Goal: Task Accomplishment & Management: Manage account settings

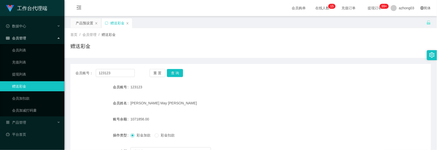
scroll to position [33, 0]
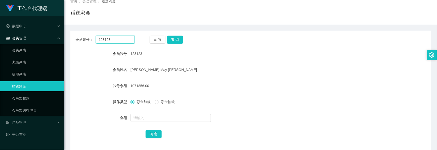
click at [120, 41] on input "123123" at bounding box center [115, 40] width 39 height 8
drag, startPoint x: 120, startPoint y: 41, endPoint x: 75, endPoint y: 38, distance: 45.4
click at [75, 38] on div "会员账号： 123123 重 置 查 询" at bounding box center [250, 40] width 361 height 8
paste input "https://t.me/+aqfOfqC3UKhmZmUx"
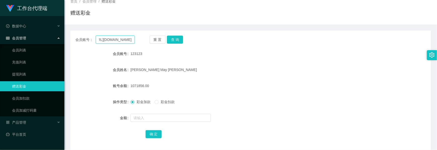
drag, startPoint x: 128, startPoint y: 41, endPoint x: 106, endPoint y: 38, distance: 22.3
click at [106, 38] on input "https://t.me/+aqfOfqC3UKhmZmUx" at bounding box center [115, 40] width 39 height 8
drag, startPoint x: 119, startPoint y: 41, endPoint x: 94, endPoint y: 37, distance: 25.0
click at [94, 37] on div "会员账号： Ux" at bounding box center [104, 40] width 59 height 8
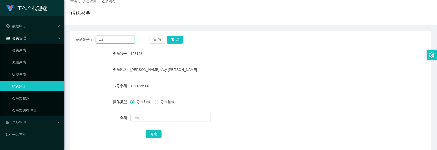
click at [114, 37] on input "Ux" at bounding box center [115, 40] width 39 height 8
drag, startPoint x: 112, startPoint y: 39, endPoint x: 89, endPoint y: 37, distance: 23.5
click at [89, 37] on div "会员账号： Ux" at bounding box center [104, 40] width 59 height 8
paste input "Foo"
type input "Foo"
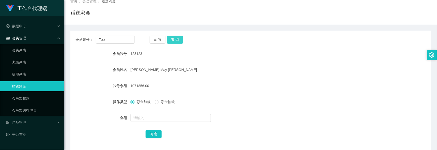
click at [179, 42] on button "查 询" at bounding box center [175, 40] width 16 height 8
click at [159, 103] on span "彩金扣款" at bounding box center [168, 102] width 18 height 4
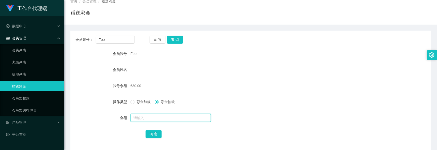
click at [162, 119] on input "text" at bounding box center [170, 118] width 80 height 8
type input "130"
click at [155, 135] on button "确 定" at bounding box center [154, 134] width 16 height 8
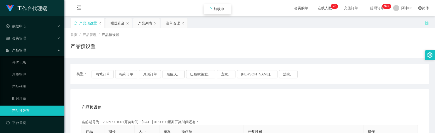
scroll to position [67, 0]
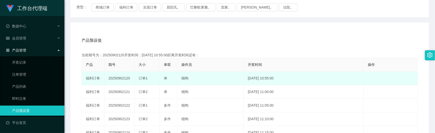
click at [115, 78] on td "20250902120" at bounding box center [119, 79] width 30 height 14
copy td "20250902120"
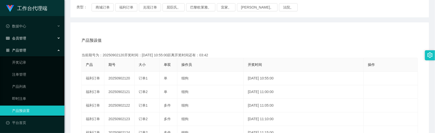
click at [24, 40] on div "会员管理" at bounding box center [32, 38] width 64 height 10
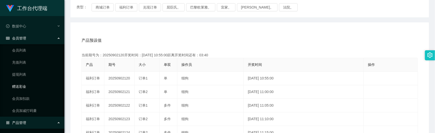
click at [20, 84] on link "赠送彩金" at bounding box center [36, 86] width 48 height 10
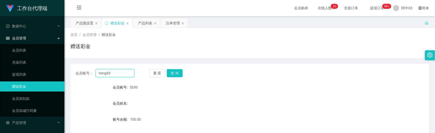
drag, startPoint x: 121, startPoint y: 73, endPoint x: 85, endPoint y: 71, distance: 35.5
click at [85, 71] on div "会员账号： heng93" at bounding box center [104, 73] width 59 height 8
click at [126, 73] on input "heng93" at bounding box center [115, 73] width 39 height 8
drag, startPoint x: 104, startPoint y: 71, endPoint x: 85, endPoint y: 67, distance: 19.6
click at [86, 67] on div "会员账号： heng93 重 置 查 询 会员账号 恒93 会员姓名 账号余额 700.00 操作类型 彩金加款 彩金扣款 金额 确 定" at bounding box center [249, 124] width 358 height 120
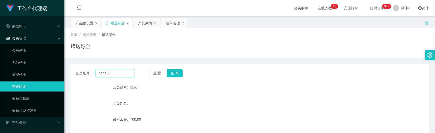
paste input "Foo"
type input "Foo"
drag, startPoint x: 172, startPoint y: 73, endPoint x: 169, endPoint y: 74, distance: 3.1
click at [173, 73] on button "查 询" at bounding box center [175, 73] width 16 height 8
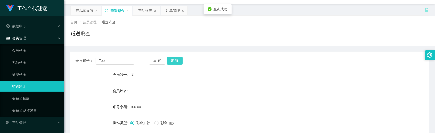
scroll to position [67, 0]
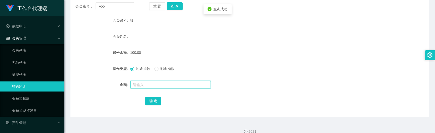
click at [144, 86] on input "text" at bounding box center [170, 85] width 80 height 8
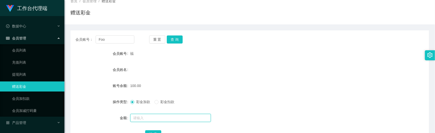
scroll to position [33, 0]
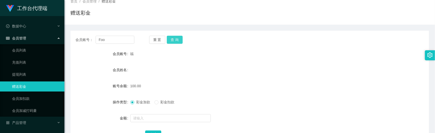
click at [172, 37] on button "查 询" at bounding box center [175, 40] width 16 height 8
click at [172, 37] on div "重 置 查 询" at bounding box center [178, 40] width 59 height 8
click at [172, 37] on button "查 询" at bounding box center [175, 40] width 16 height 8
click at [173, 38] on button "查 询" at bounding box center [175, 40] width 16 height 8
click at [173, 38] on div "重 置 查 询" at bounding box center [178, 40] width 59 height 8
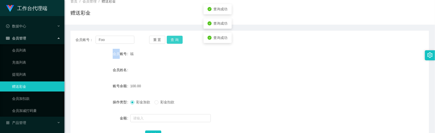
click at [173, 38] on button "查 询" at bounding box center [175, 40] width 16 height 8
click at [173, 38] on div "重 置 查 询" at bounding box center [178, 40] width 59 height 8
click at [173, 38] on button "查 询" at bounding box center [175, 40] width 16 height 8
click at [173, 38] on div "重 置 查 询" at bounding box center [178, 40] width 59 height 8
click at [173, 38] on button "查 询" at bounding box center [175, 40] width 16 height 8
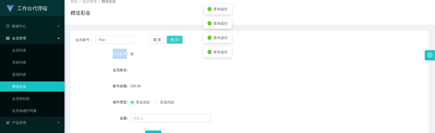
click at [173, 38] on button "查 询" at bounding box center [175, 40] width 16 height 8
click at [173, 38] on div "重 置 查 询" at bounding box center [178, 40] width 59 height 8
click at [173, 38] on button "查 询" at bounding box center [175, 40] width 16 height 8
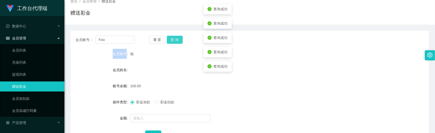
click at [173, 38] on button "查 询" at bounding box center [175, 40] width 16 height 8
click at [172, 41] on button "查 询" at bounding box center [175, 40] width 16 height 8
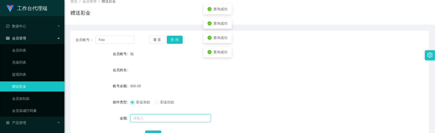
click at [138, 119] on input "text" at bounding box center [170, 118] width 80 height 8
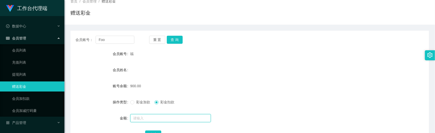
click at [169, 117] on input "text" at bounding box center [170, 118] width 80 height 8
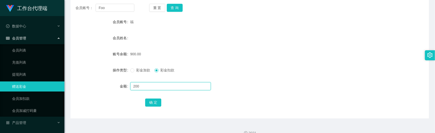
scroll to position [67, 0]
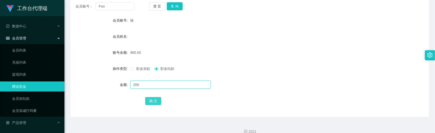
type input "200"
click at [148, 99] on button "确 定" at bounding box center [153, 101] width 16 height 8
